Goal: Register for event/course

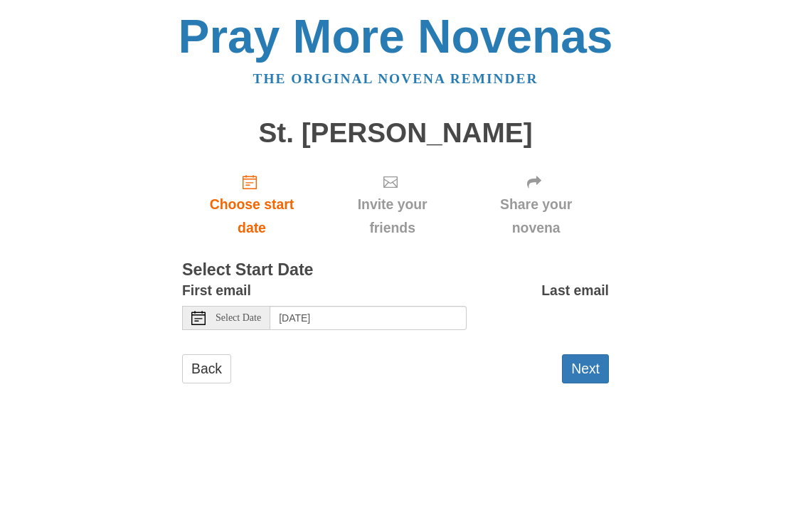
click at [247, 316] on span "Select Date" at bounding box center [238, 318] width 46 height 10
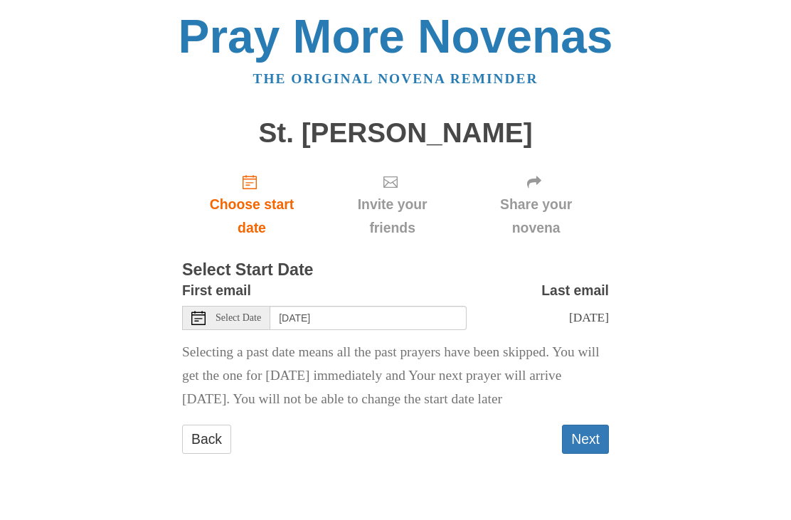
click at [210, 319] on div "Select Date" at bounding box center [226, 318] width 88 height 24
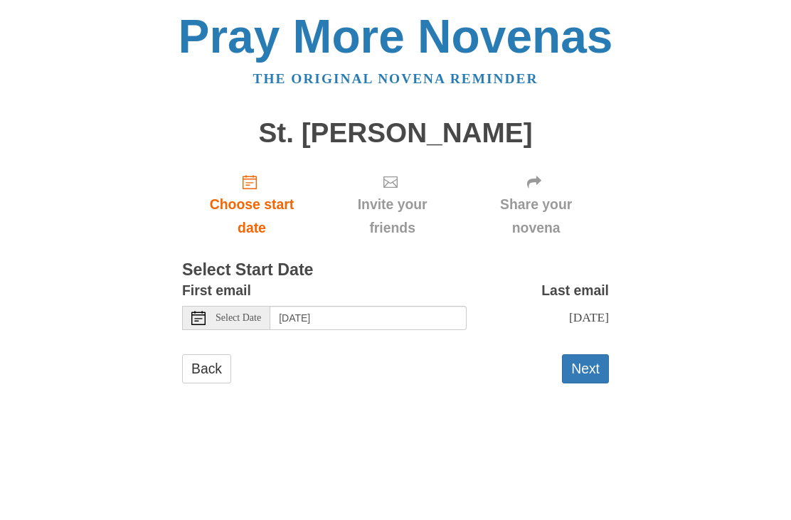
click at [200, 319] on icon at bounding box center [198, 318] width 14 height 14
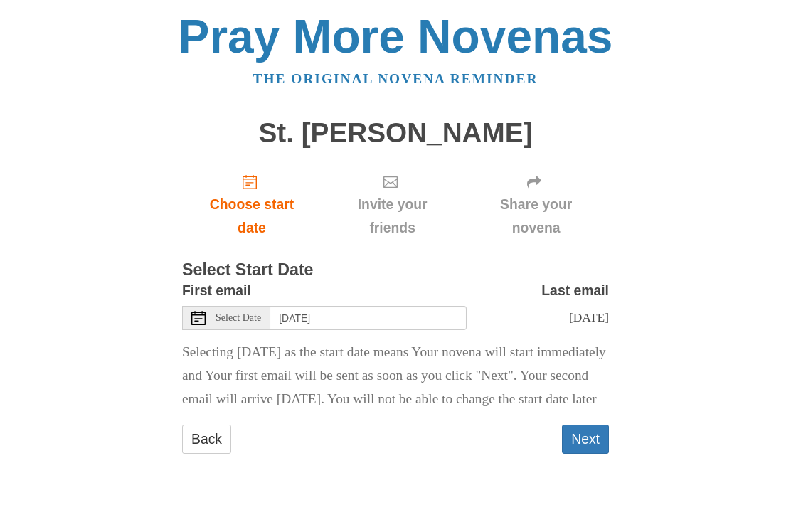
click at [210, 323] on div "Select Date" at bounding box center [226, 318] width 88 height 24
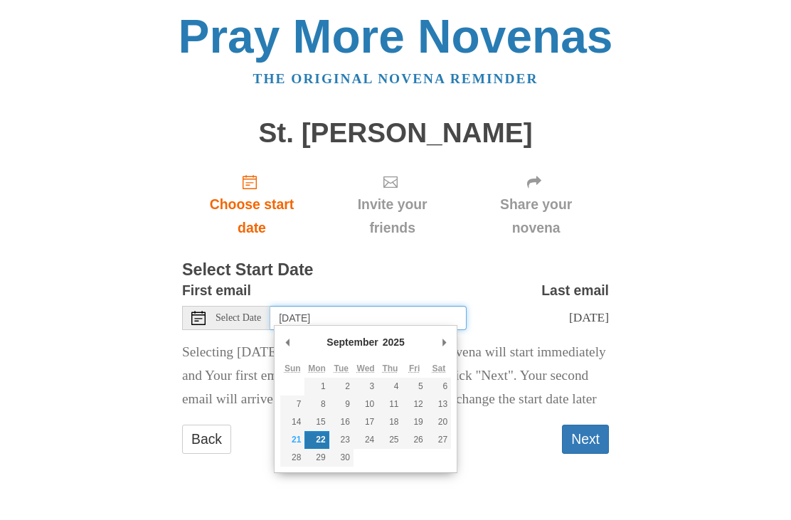
type input "Tuesday, September 23rd"
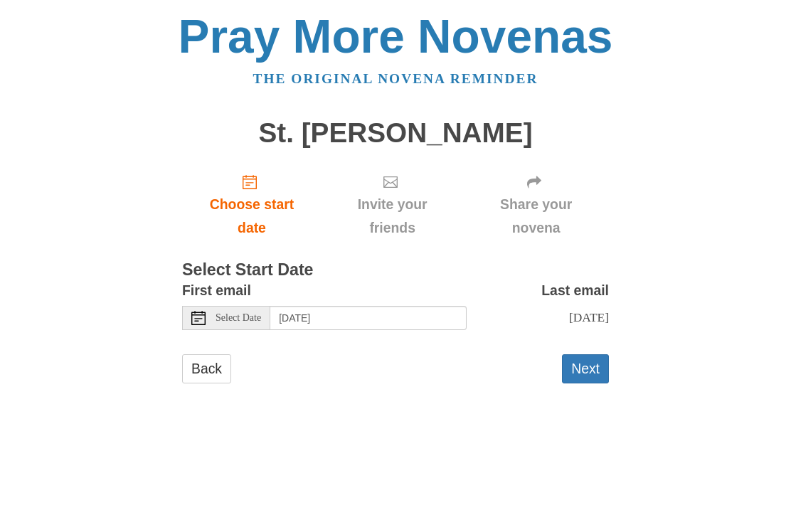
click at [582, 374] on button "Next" at bounding box center [585, 368] width 47 height 29
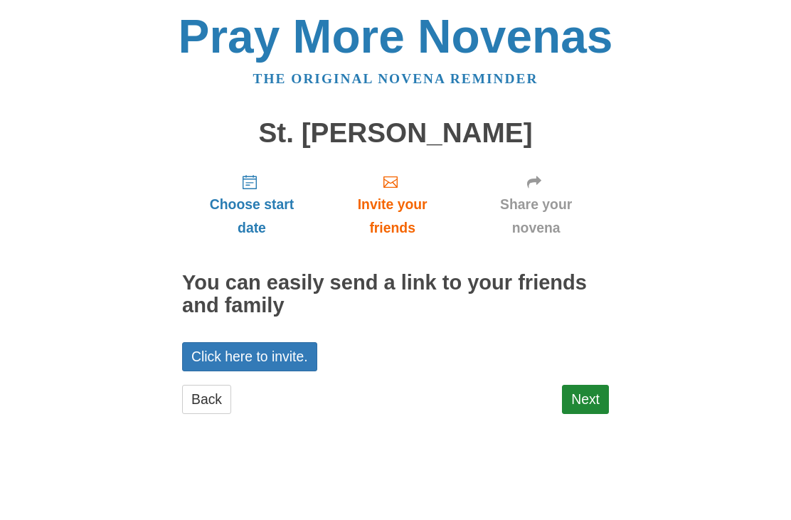
click at [580, 398] on link "Next" at bounding box center [585, 399] width 47 height 29
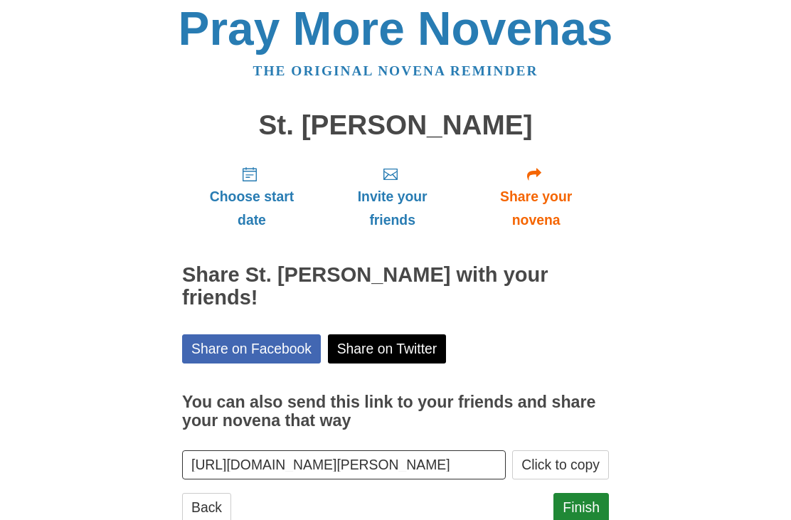
scroll to position [23, 0]
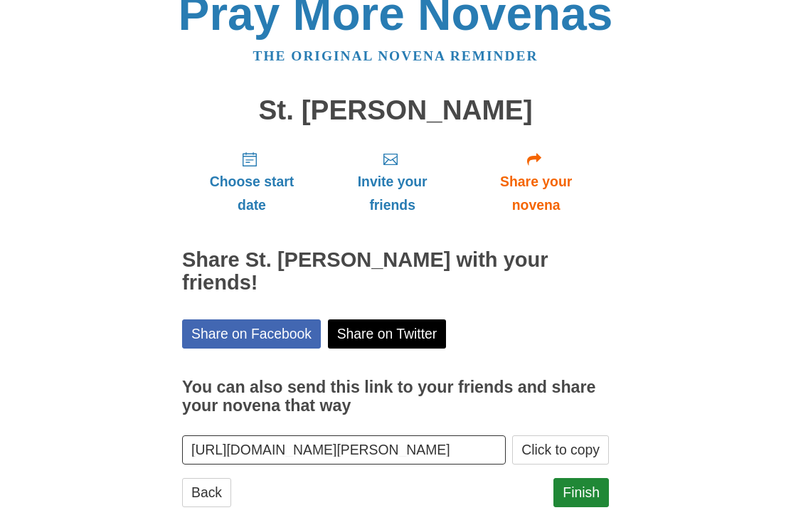
click at [587, 478] on link "Finish" at bounding box center [580, 492] width 55 height 29
